Goal: Contribute content: Add original content to the website for others to see

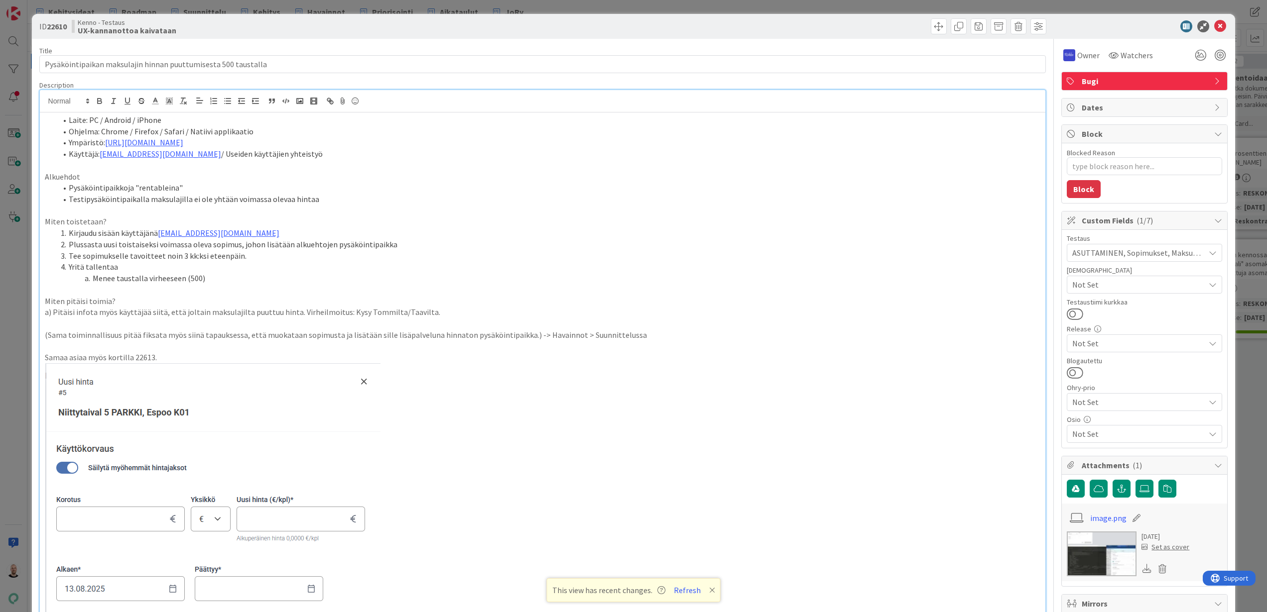
click at [547, 6] on div "ID 22610 Kenno - Testaus UX-kannanottoa kaivataan Title 62 / 128 Pysäköintipaik…" at bounding box center [633, 306] width 1267 height 612
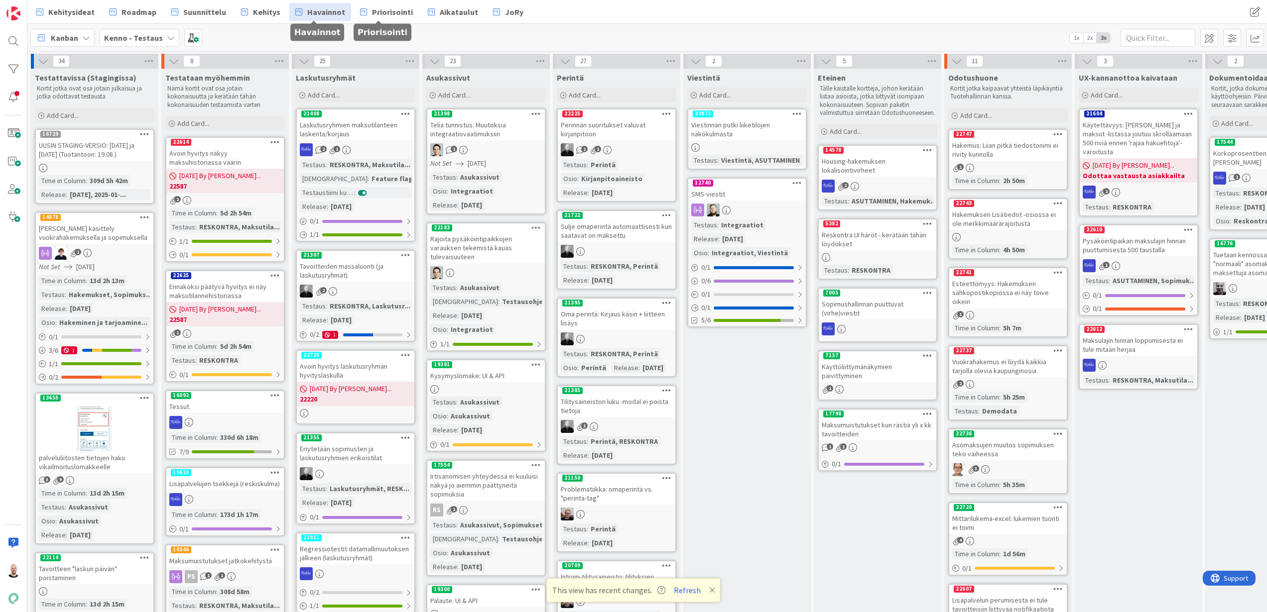
click at [324, 12] on span "Havainnot" at bounding box center [326, 12] width 38 height 12
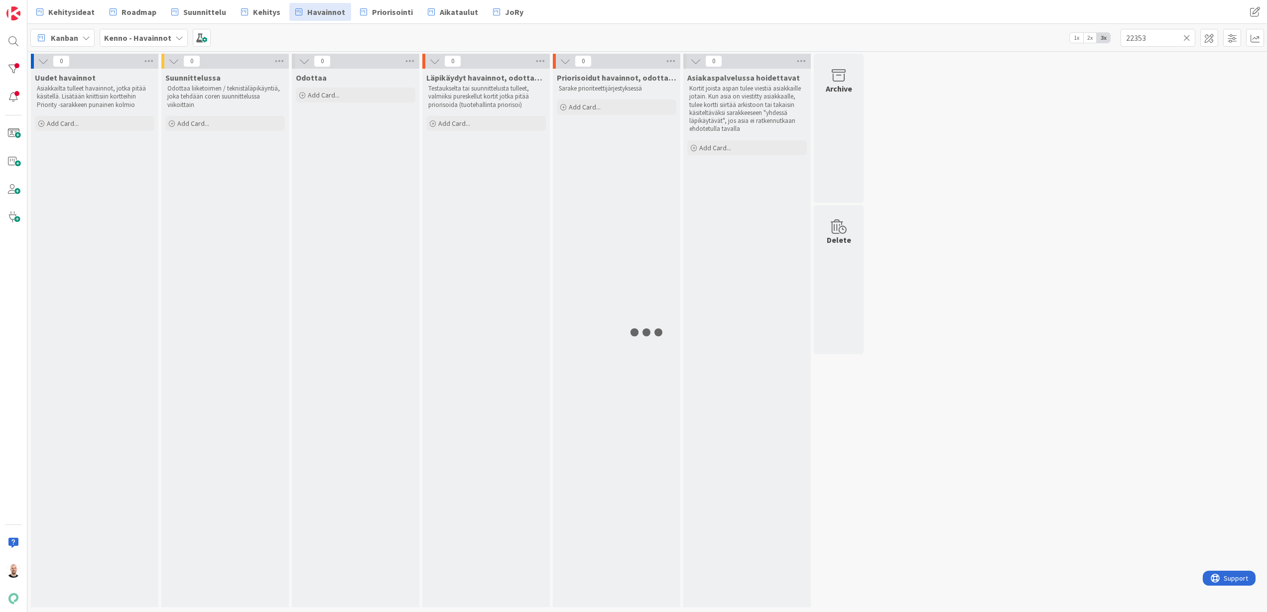
type input "22353"
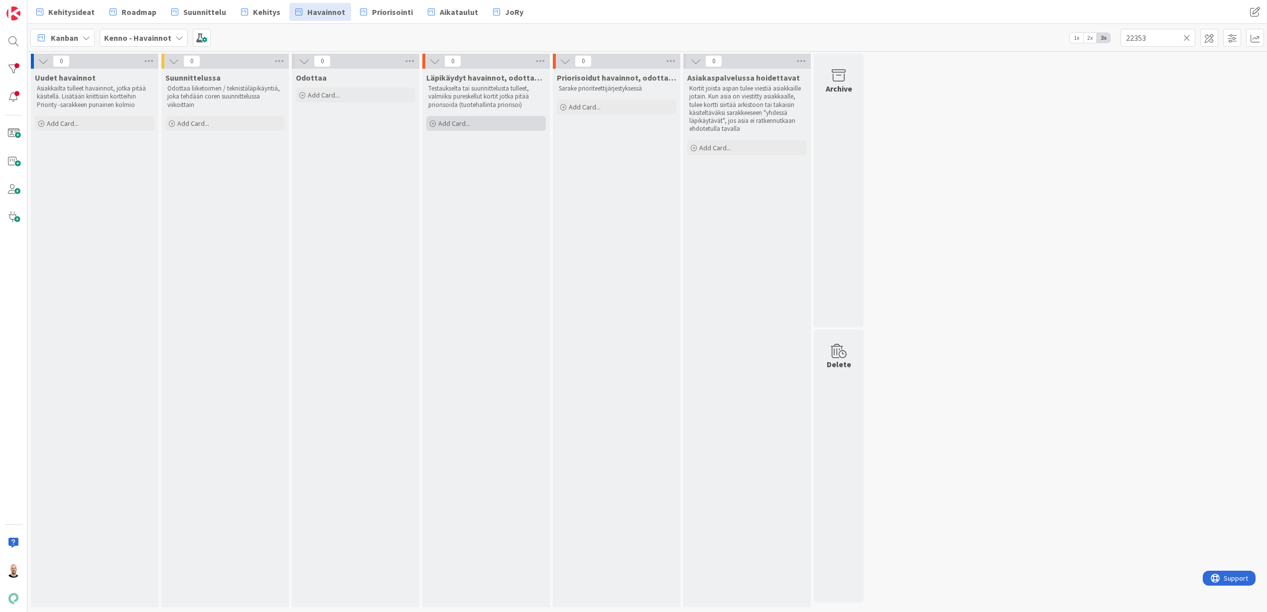
click at [478, 125] on div "Add Card..." at bounding box center [486, 123] width 120 height 15
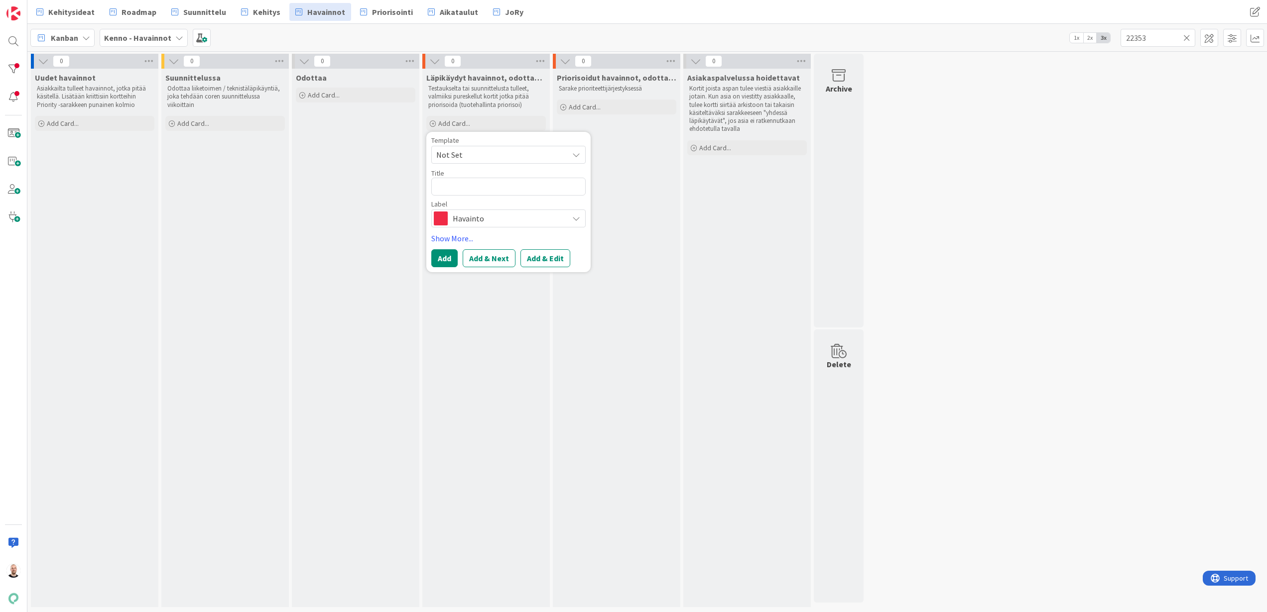
click at [622, 333] on div "Priorisoidut havainnot, odottaa kehityskapaa Sarake prioriteettijärjestyksessä …" at bounding box center [616, 338] width 127 height 539
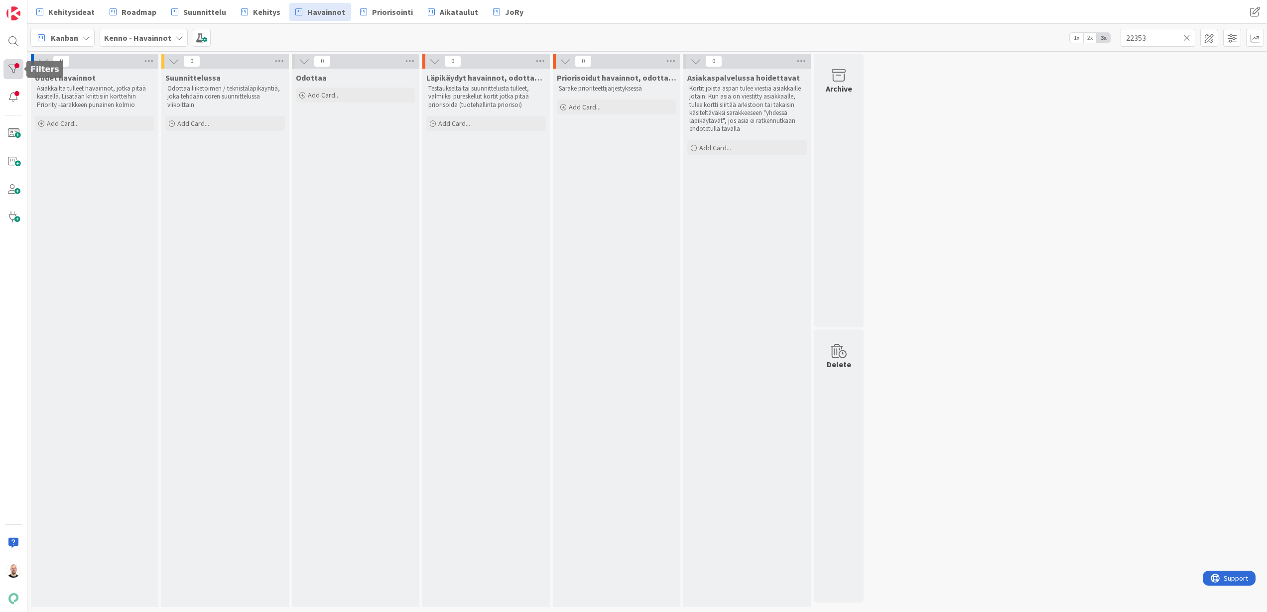
click at [17, 72] on div at bounding box center [13, 69] width 20 height 20
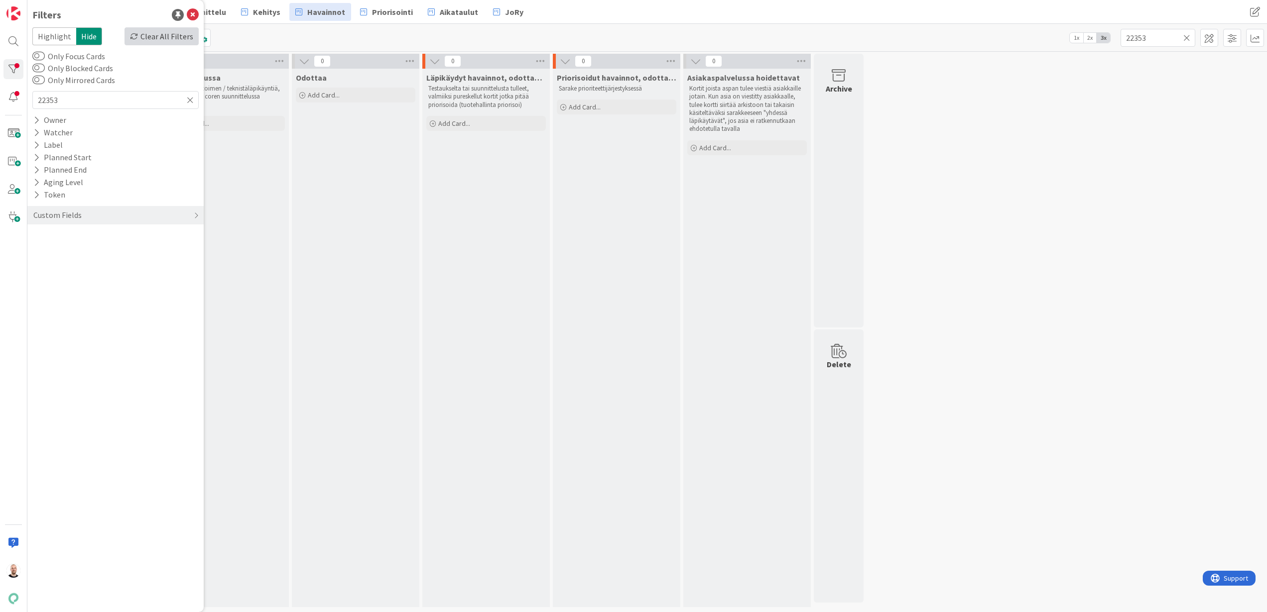
click at [148, 34] on div "Clear All Filters" at bounding box center [161, 36] width 74 height 18
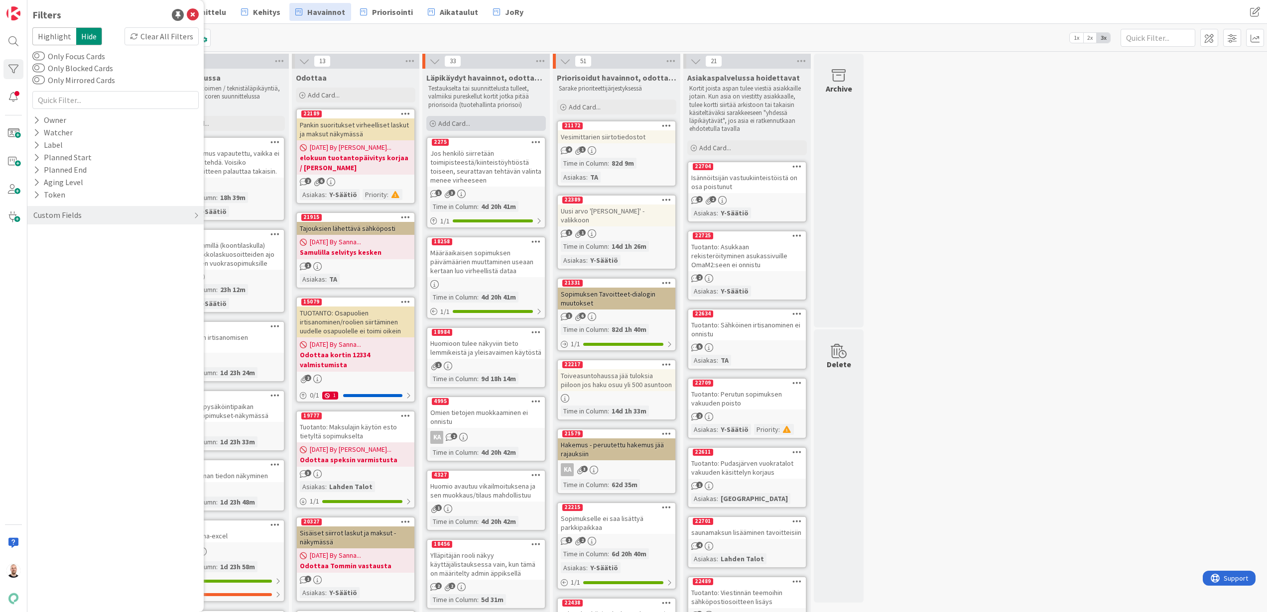
click at [469, 123] on span "Add Card..." at bounding box center [454, 123] width 32 height 9
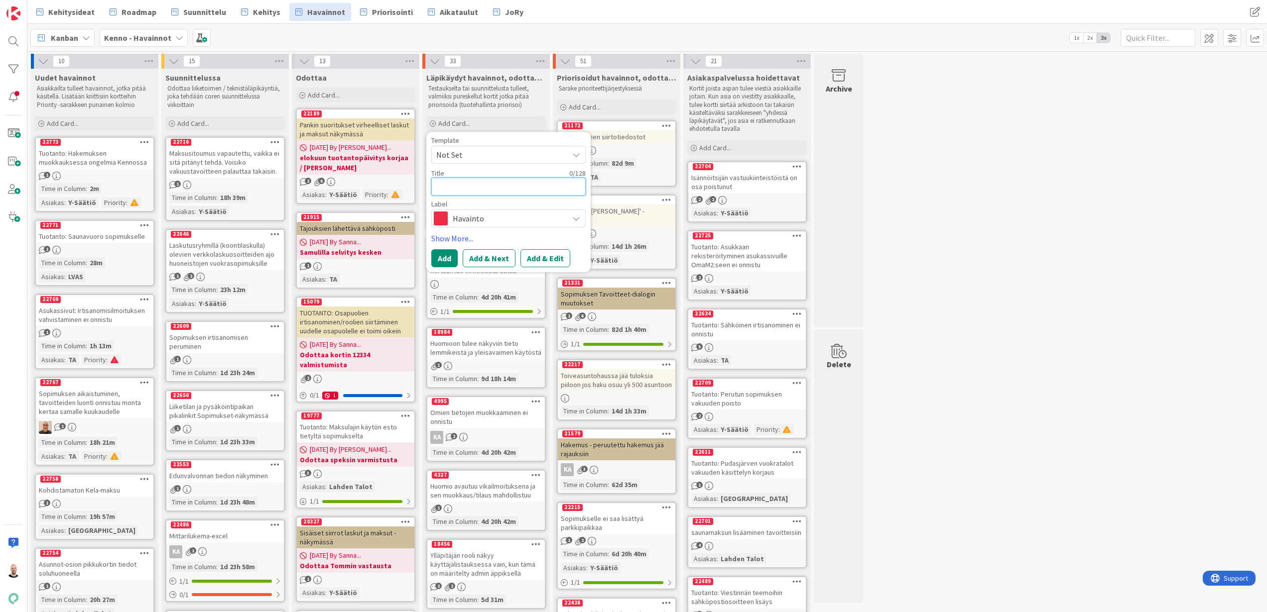
type textarea "x"
type textarea "H"
type textarea "x"
type textarea "Hu"
type textarea "x"
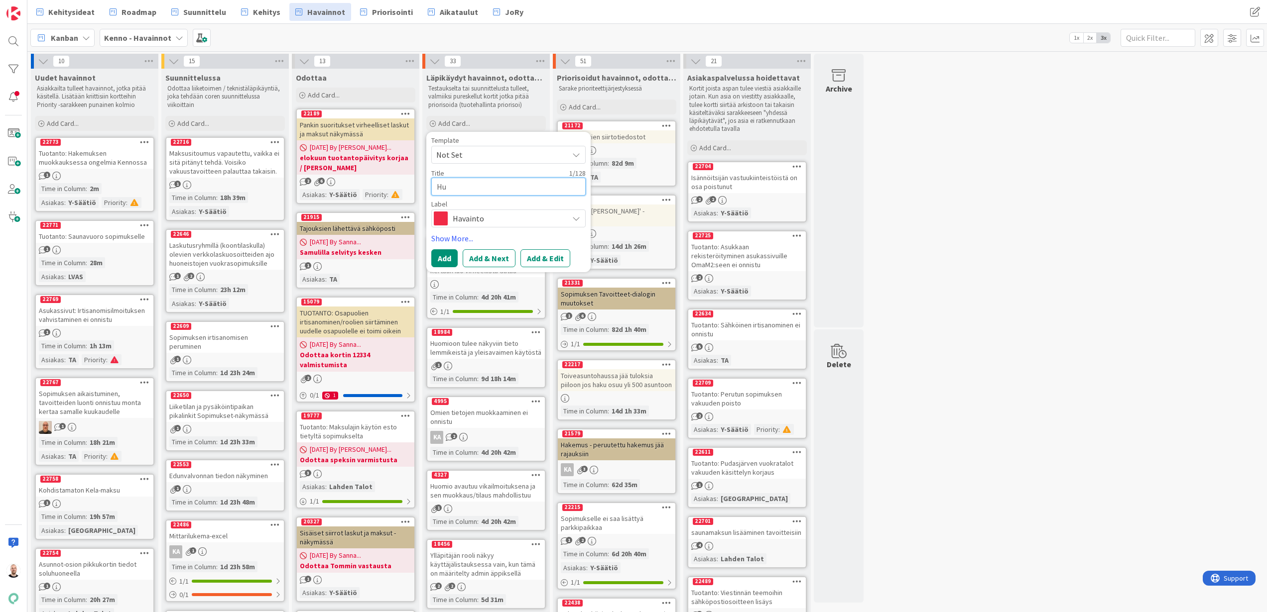
type textarea "Huo"
type textarea "x"
type textarea "Huon"
type textarea "x"
type textarea "Huone"
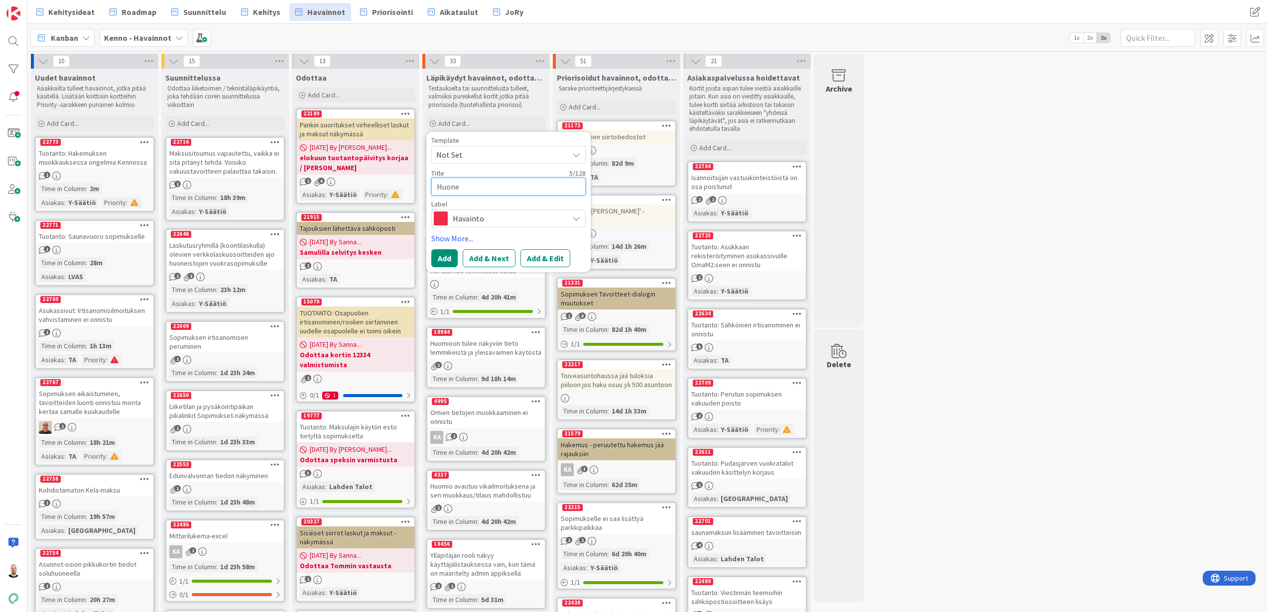
type textarea "x"
type textarea "Huonei"
type textarea "x"
type textarea "Huoneis"
type textarea "x"
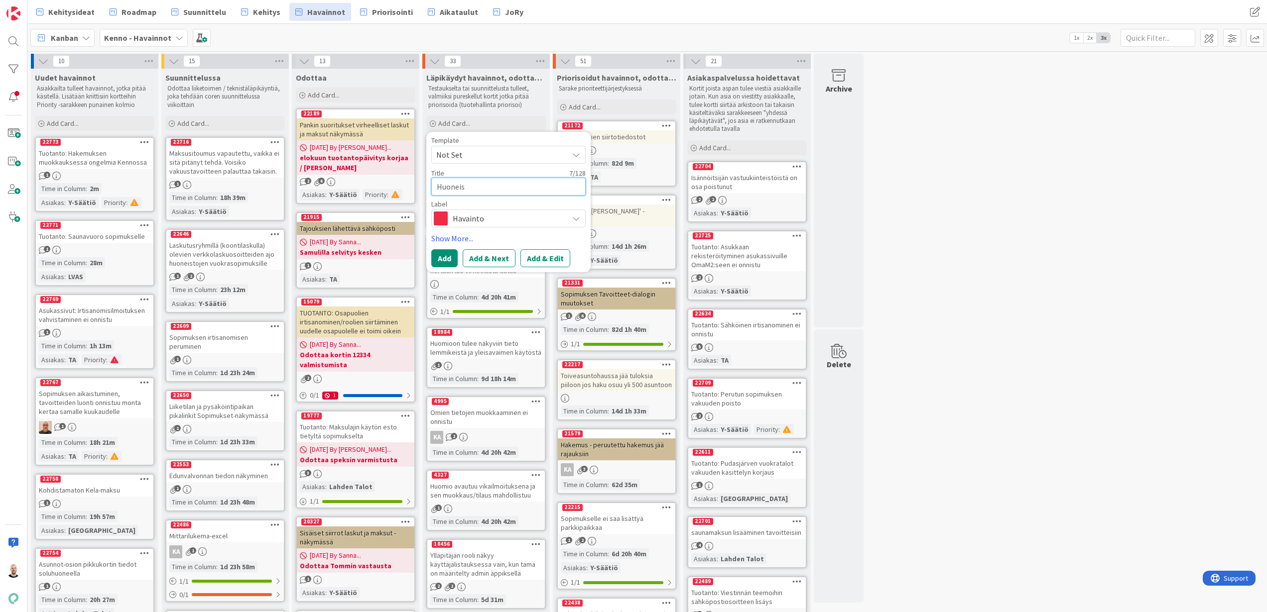
type textarea "Huoneist"
type textarea "x"
type textarea "Huoneisto"
type textarea "x"
type textarea "Huoneistot"
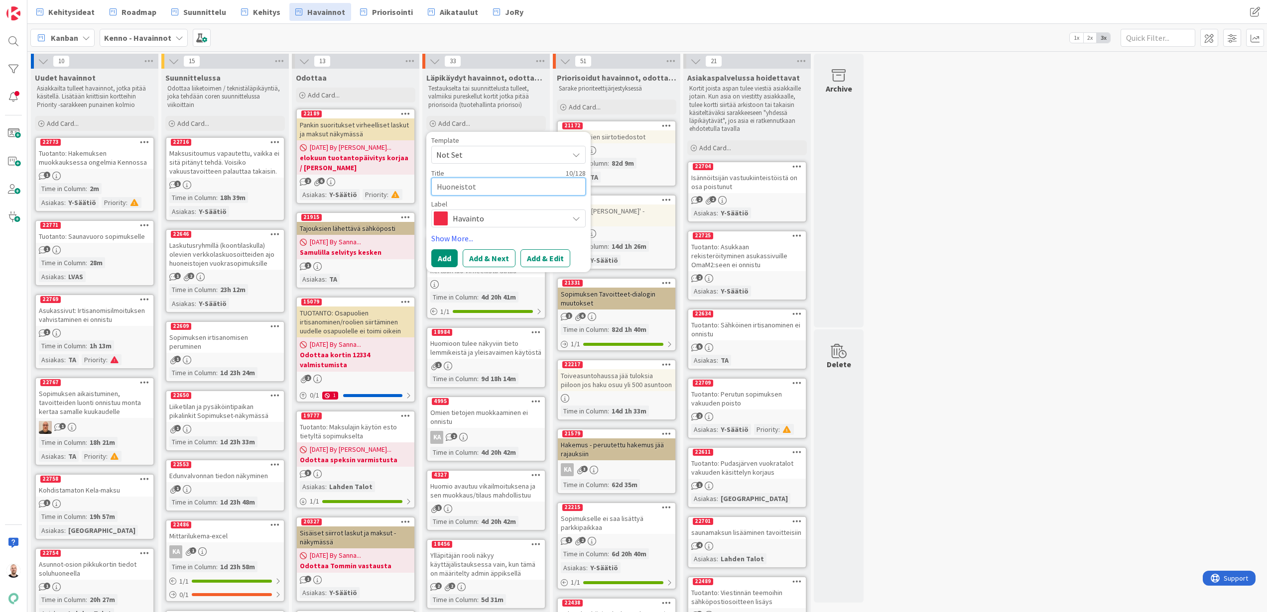
type textarea "x"
type textarea "Huoneistot"
type textarea "x"
type textarea "Huoneistot e"
type textarea "x"
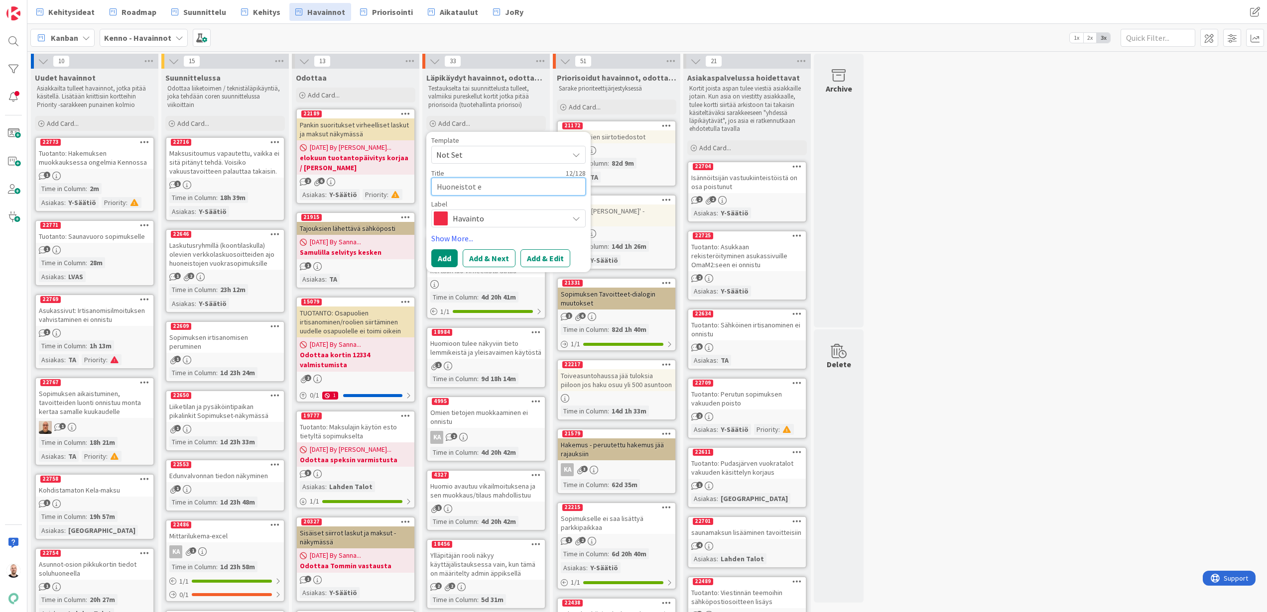
type textarea "Huoneistot ei"
type textarea "x"
type textarea "Huoneistot ei"
type textarea "x"
type textarea "Huoneistot ei n"
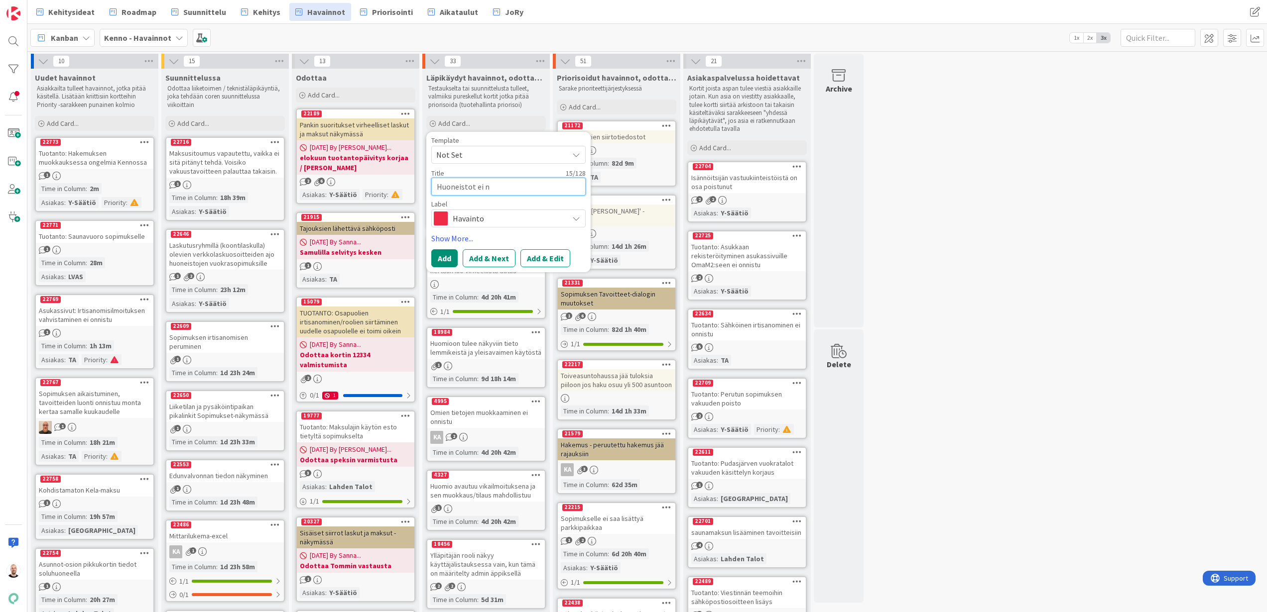
type textarea "x"
type textarea "Huoneistot ei nn"
type textarea "x"
type textarea "Huoneistot ei n"
type textarea "x"
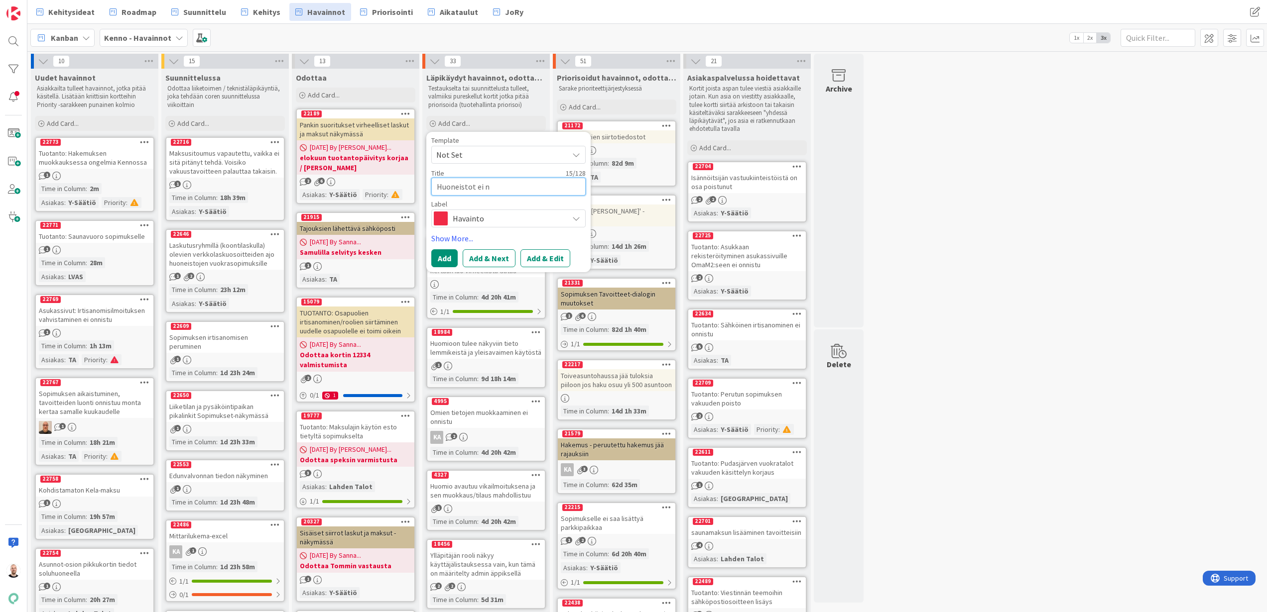
type textarea "Huoneistot ei nu"
type textarea "x"
type textarea "Huoneistot ei num"
type textarea "x"
type textarea "Huoneistot ei nume"
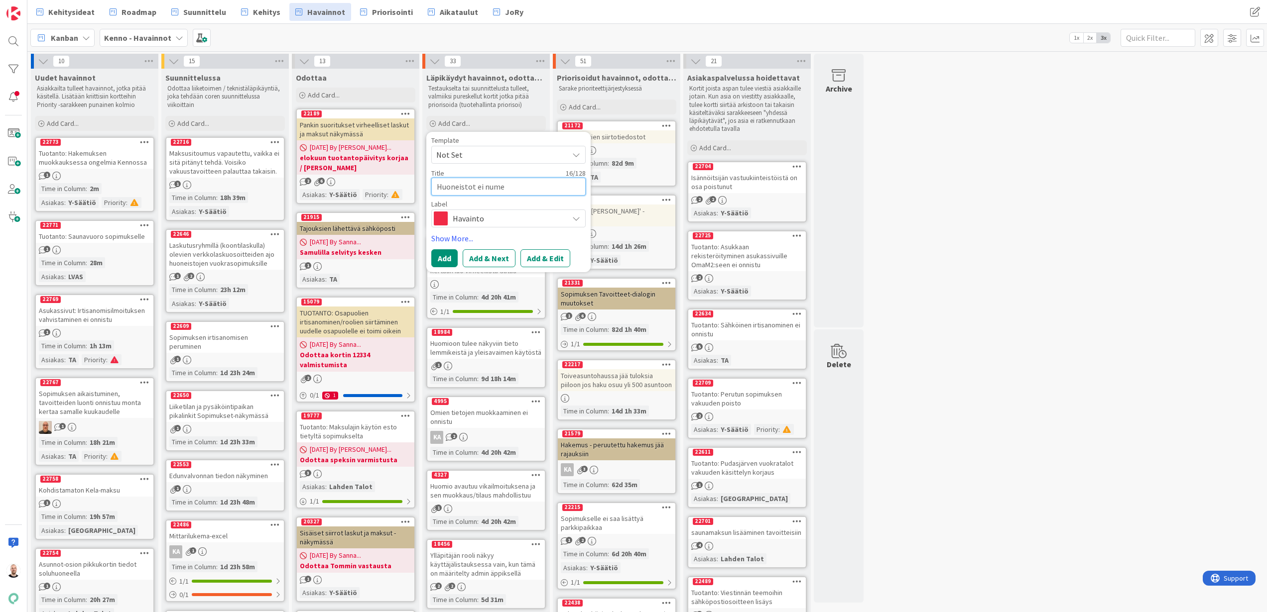
type textarea "x"
type textarea "Huoneistot ei numer"
type textarea "x"
type textarea "Huoneistot ei numero"
type textarea "x"
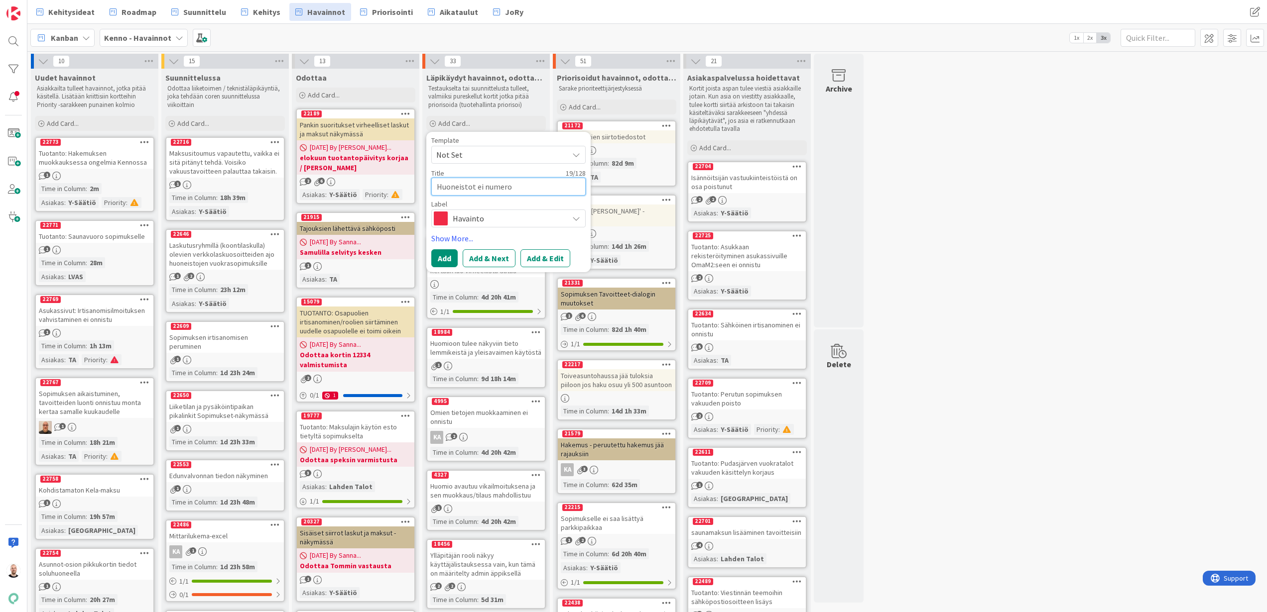
type textarea "Huoneistot ei numeroj"
type textarea "x"
type textarea "Huoneistot ei numerojä"
type textarea "x"
type textarea "Huoneistot ei numerojär"
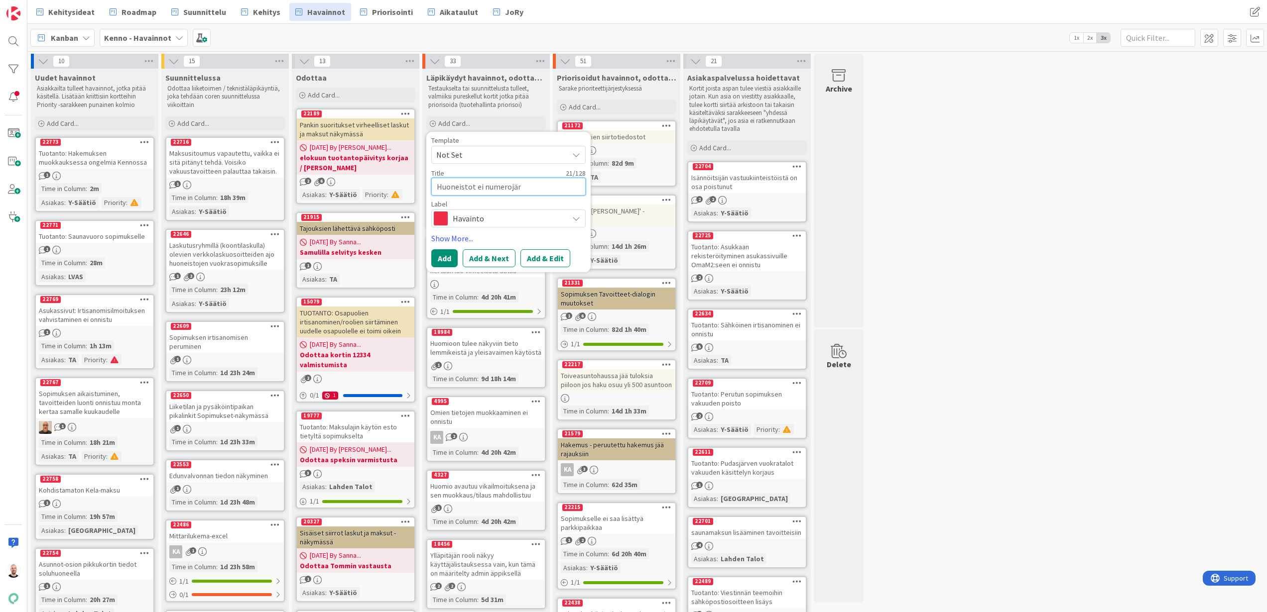
type textarea "x"
type textarea "Huoneistot ei numerojärj"
type textarea "x"
type textarea "Huoneistot ei numerojärje"
type textarea "x"
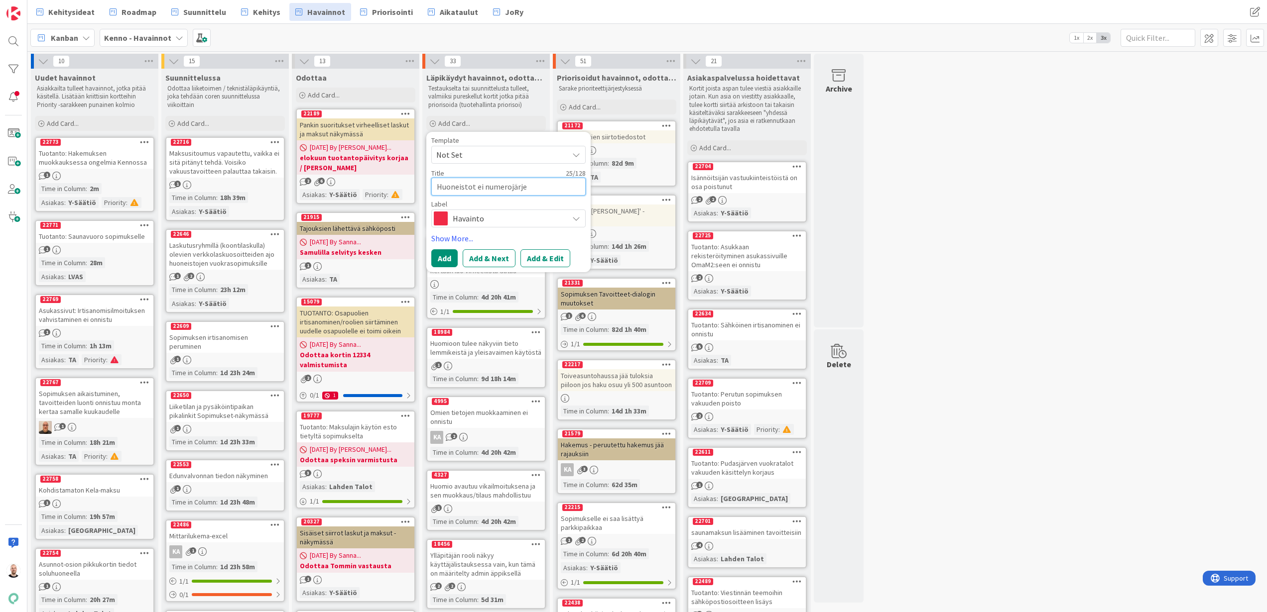
type textarea "Huoneistot ei numerojärjes"
type textarea "x"
type textarea "Huoneistot ei numerojärjest"
type textarea "x"
type textarea "Huoneistot ei numerojärjesty"
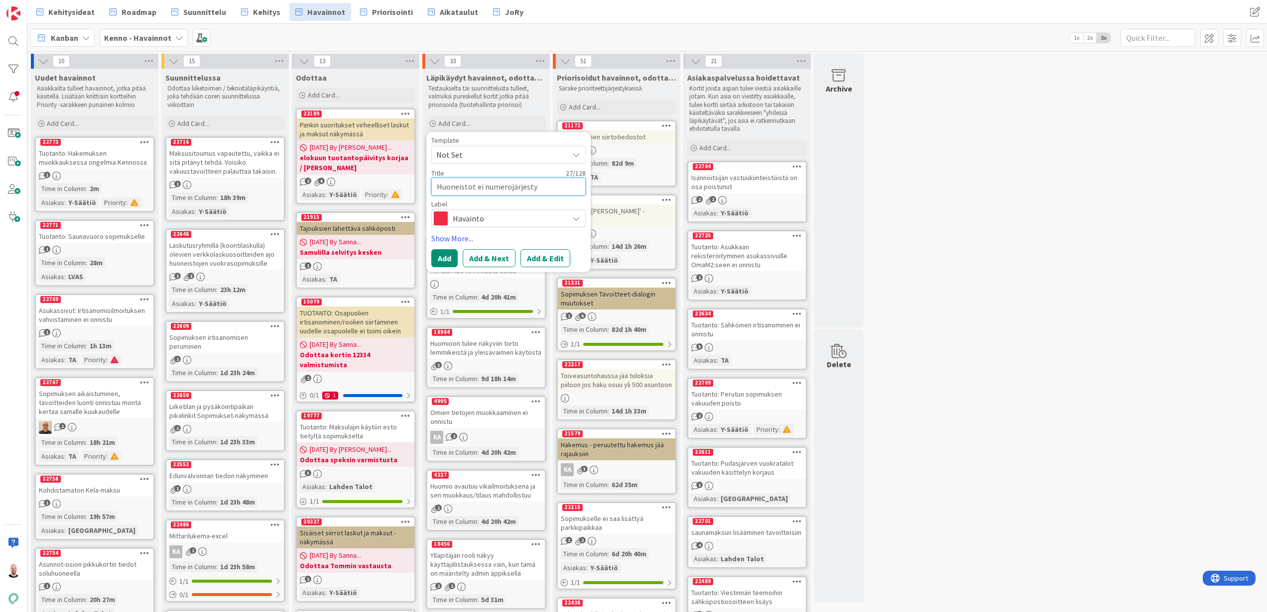
type textarea "x"
type textarea "Huoneistot ei numerojärjestyk"
type textarea "x"
type textarea "Huoneistot ei numerojärjestyks"
type textarea "x"
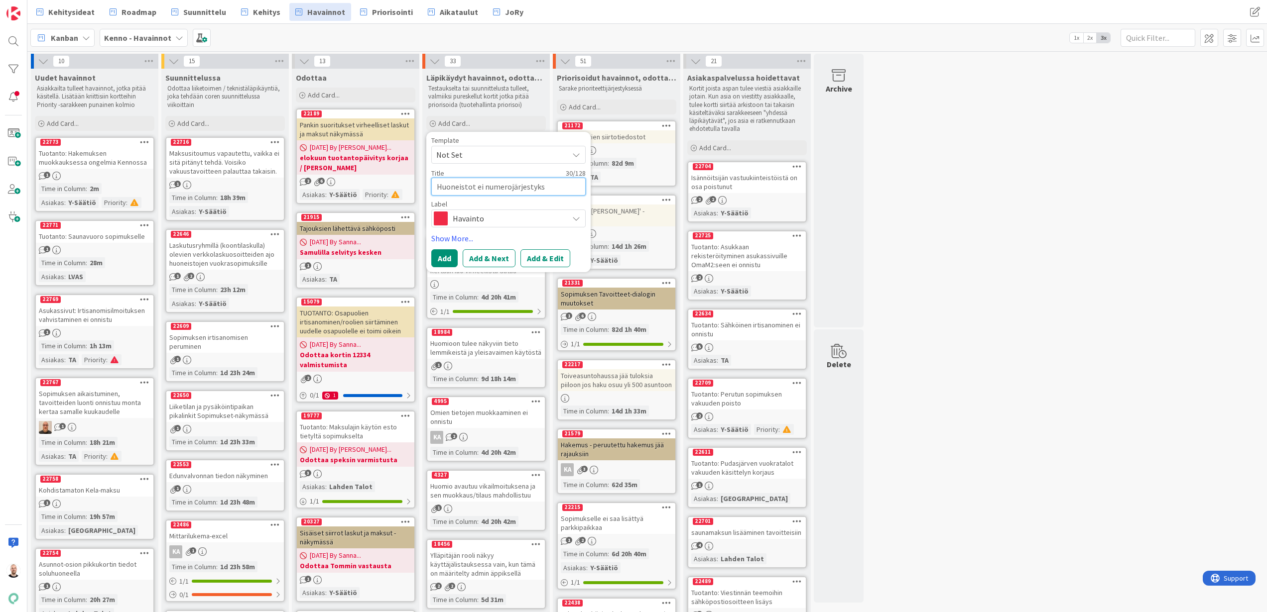
type textarea "Huoneistot ei numerojärjestykse"
type textarea "x"
type textarea "Huoneistot ei numerojärjestykses"
type textarea "x"
type textarea "Huoneistot ei numerojärjestyksess"
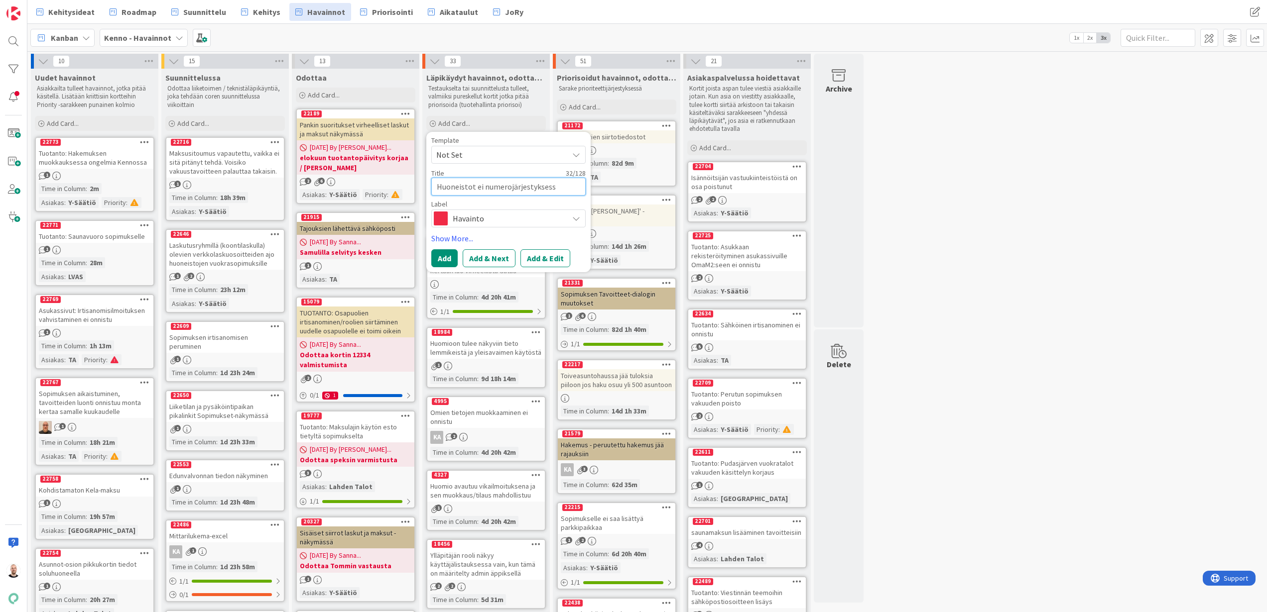
type textarea "x"
type textarea "Huoneistot ei numerojärjestyksessä"
click at [492, 192] on textarea "Huoneistot ei numerojärjestyksessä" at bounding box center [508, 187] width 154 height 18
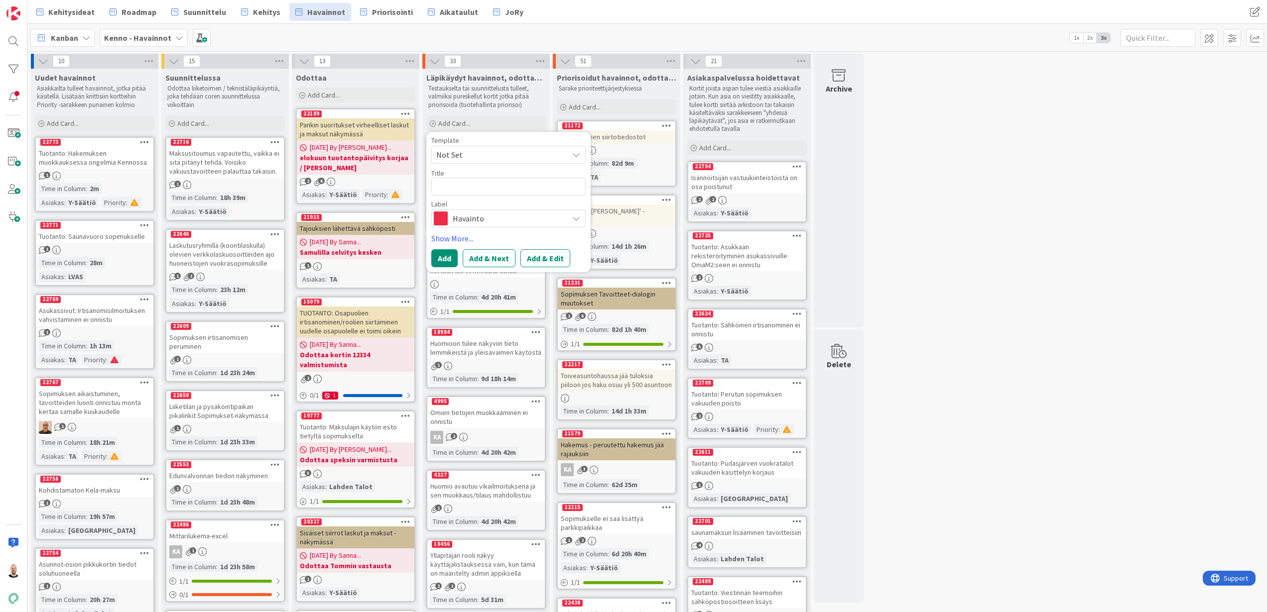
click at [557, 38] on div "Kanban Kenno - Havainnot 1x 2x 3x" at bounding box center [646, 37] width 1239 height 27
